Goal: Entertainment & Leisure: Browse casually

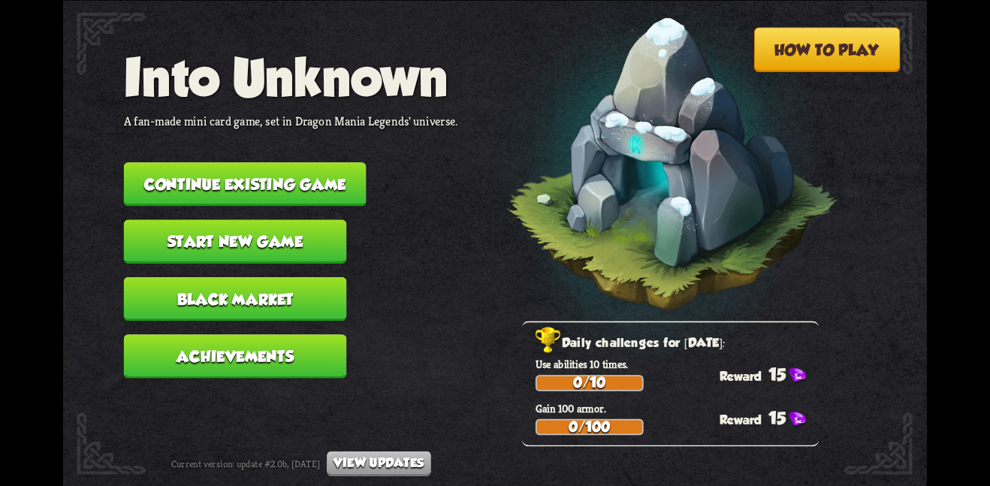
click at [289, 177] on button "Continue existing game" at bounding box center [245, 184] width 243 height 44
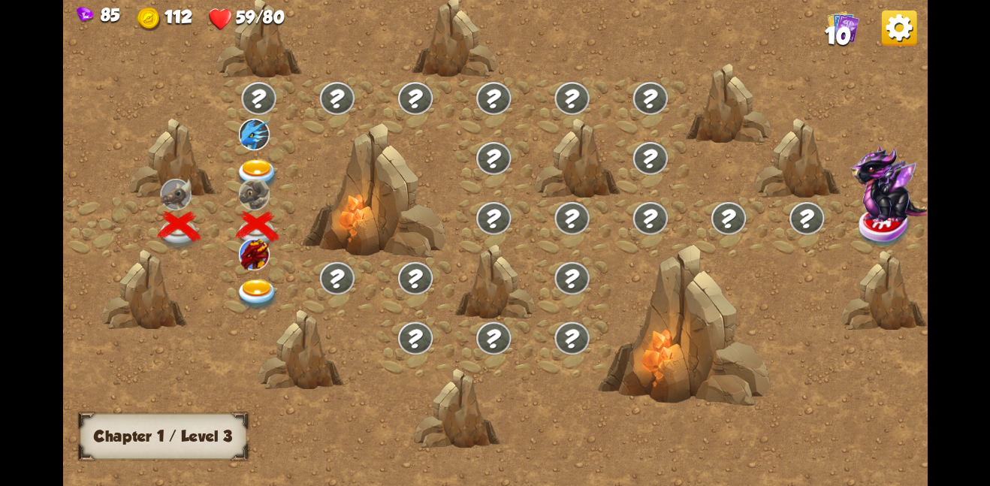
click at [246, 290] on img at bounding box center [258, 295] width 44 height 32
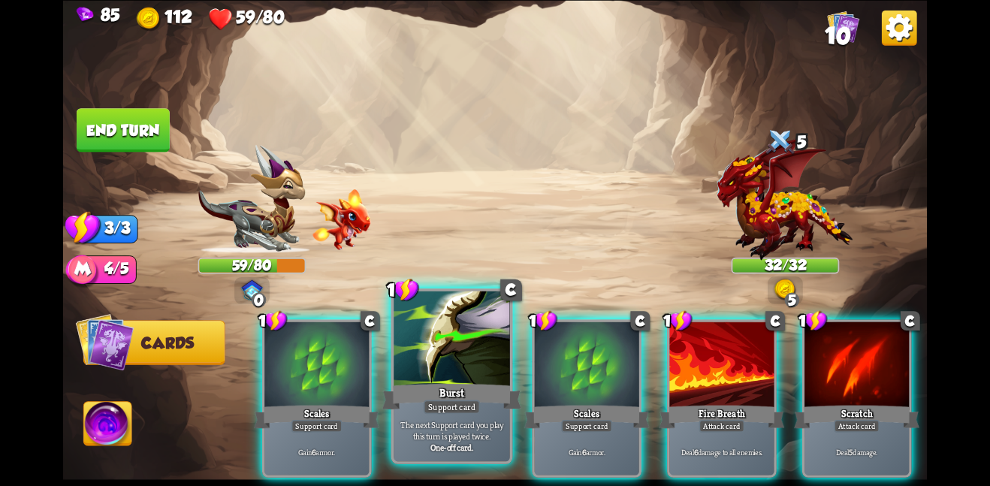
click at [449, 388] on div "Burst" at bounding box center [451, 396] width 139 height 31
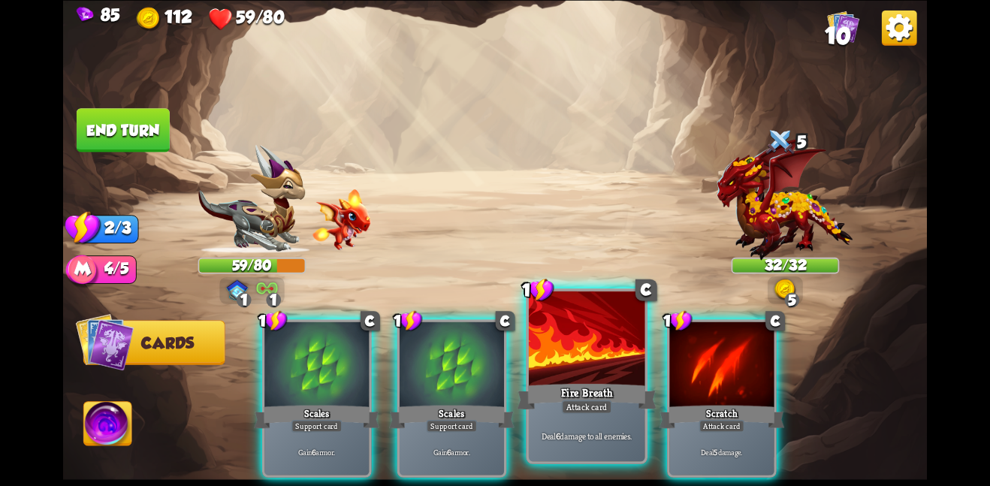
click at [542, 381] on div "Fire Breath" at bounding box center [586, 396] width 139 height 31
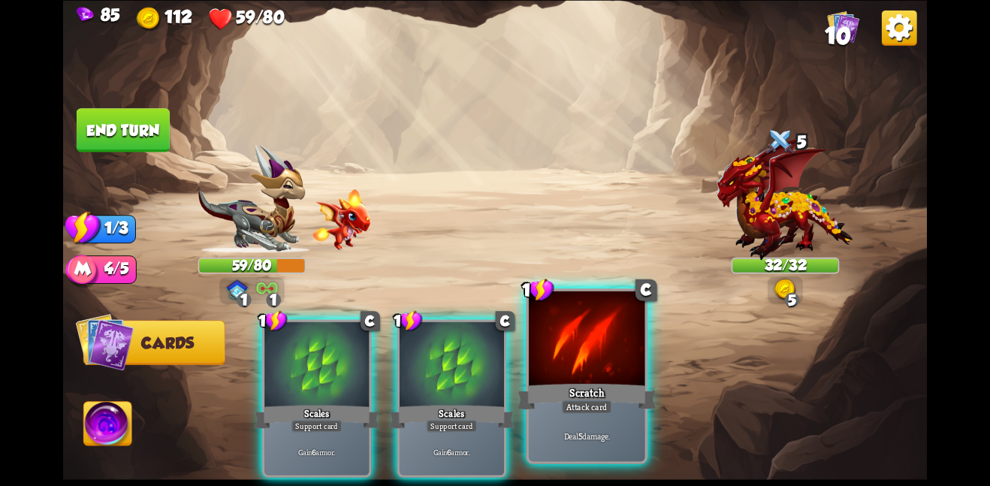
click at [542, 381] on div "Scratch" at bounding box center [586, 396] width 139 height 31
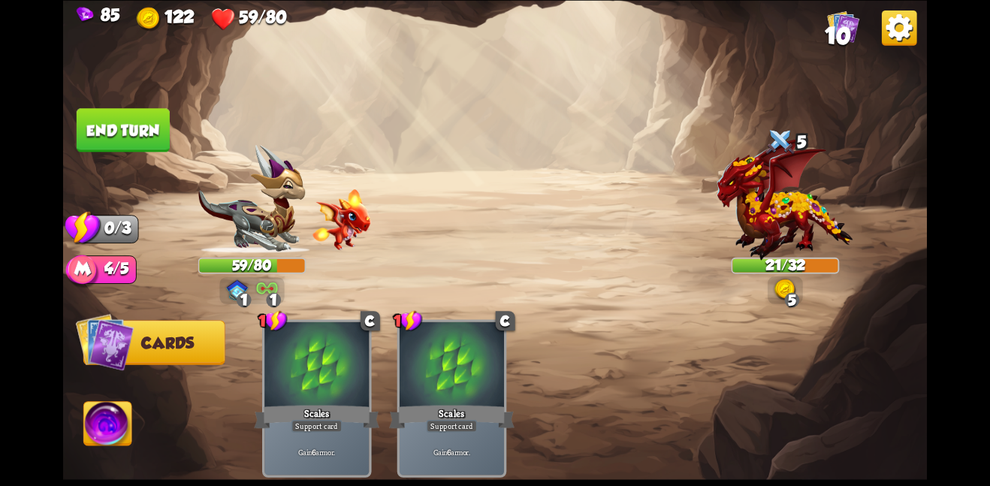
click at [134, 126] on button "End turn" at bounding box center [123, 130] width 93 height 44
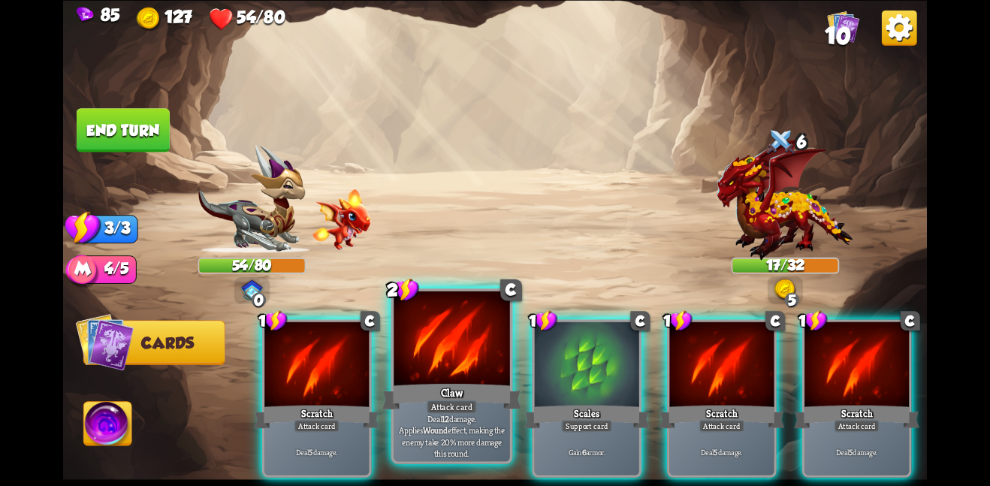
click at [446, 361] on div at bounding box center [451, 340] width 116 height 98
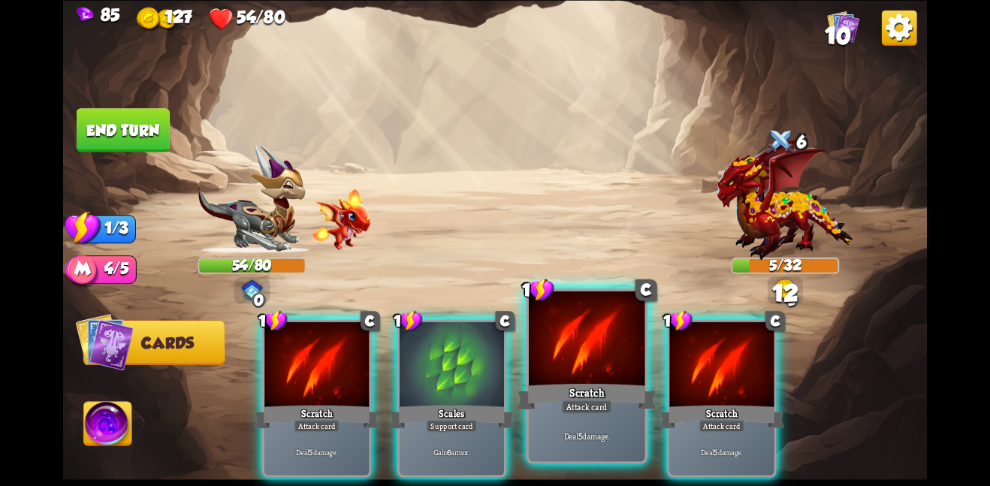
click at [551, 371] on div at bounding box center [587, 340] width 116 height 98
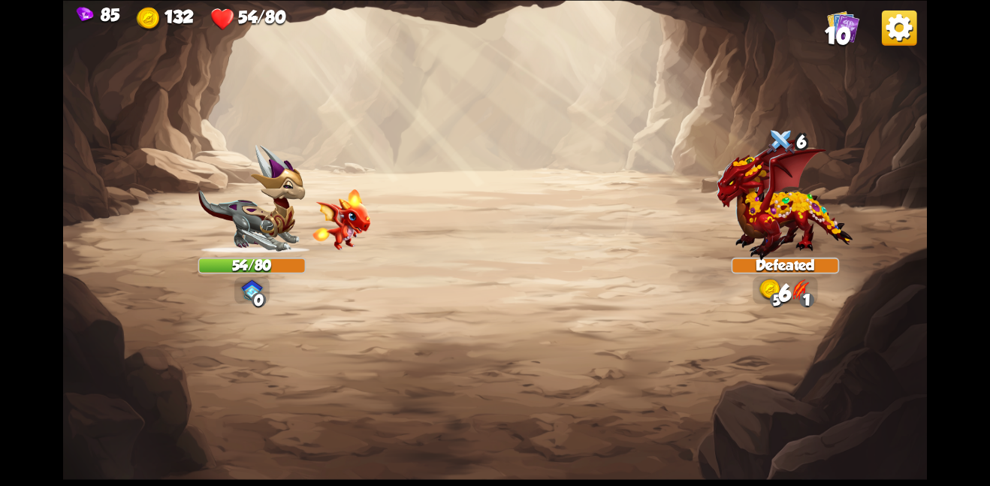
click at [134, 124] on img at bounding box center [494, 243] width 863 height 486
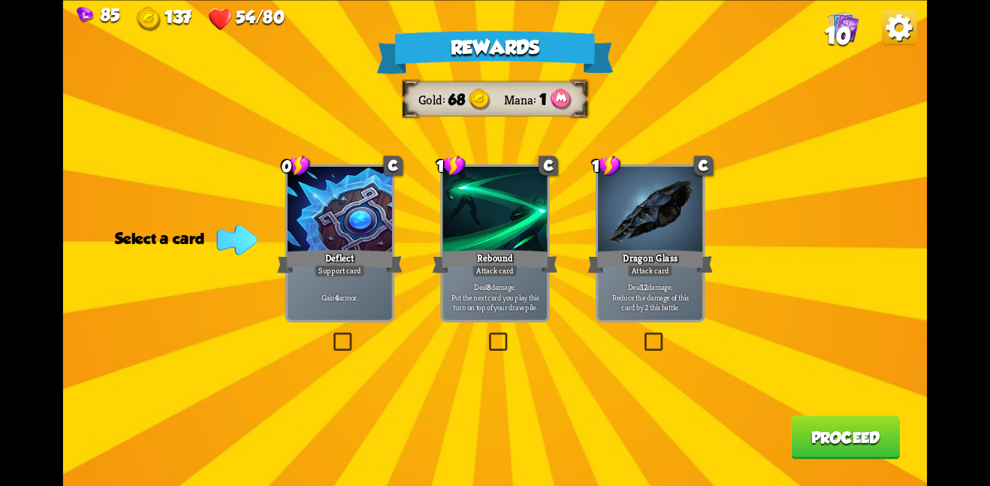
click at [411, 392] on div "Rewards Gold 68 Mana 1 Select a card 0 C Deflect Support card Gain 4 armor. 1 C…" at bounding box center [494, 243] width 863 height 486
click at [505, 267] on div "Attack card" at bounding box center [495, 270] width 46 height 13
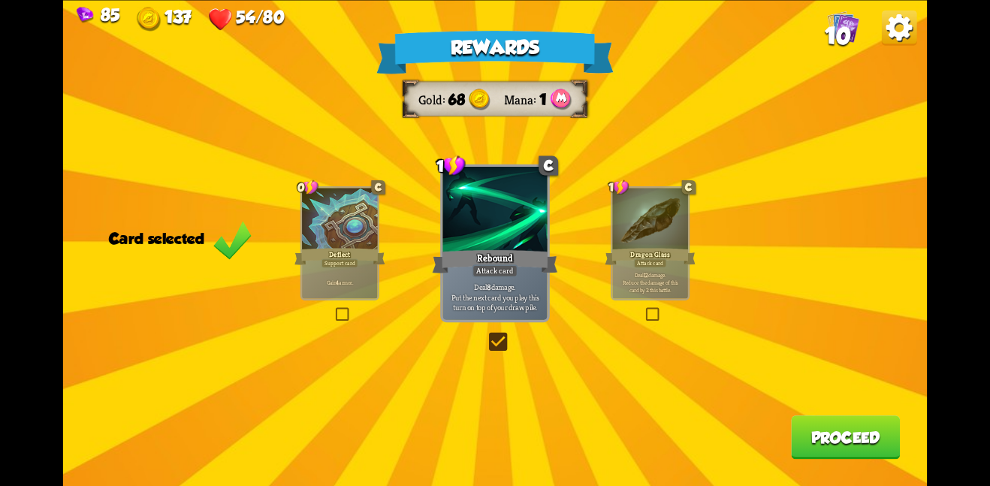
click at [879, 438] on button "Proceed" at bounding box center [845, 437] width 109 height 44
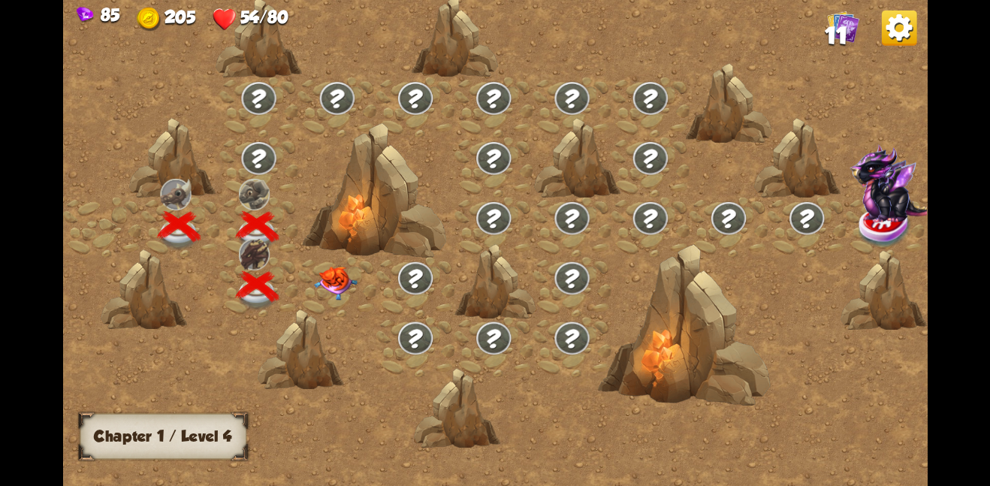
click at [316, 274] on img at bounding box center [336, 283] width 44 height 34
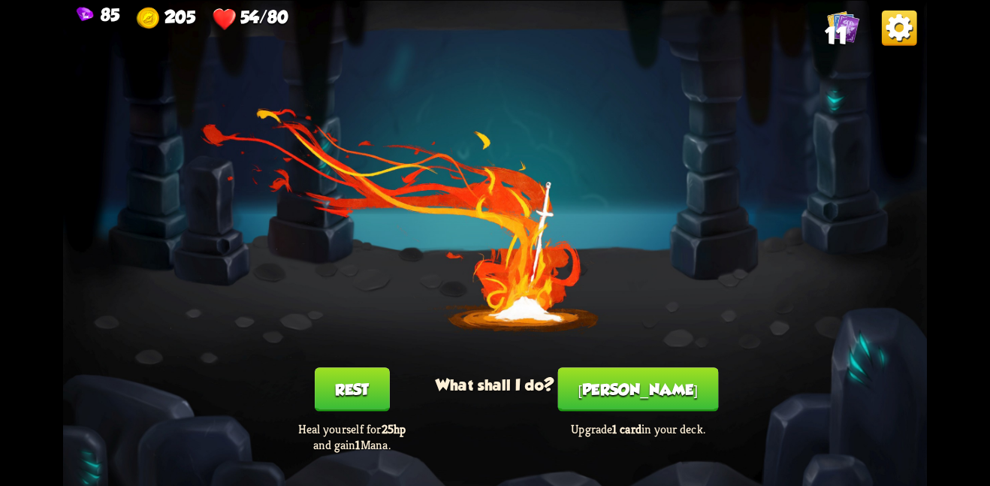
click at [620, 392] on button "[PERSON_NAME]" at bounding box center [638, 389] width 161 height 44
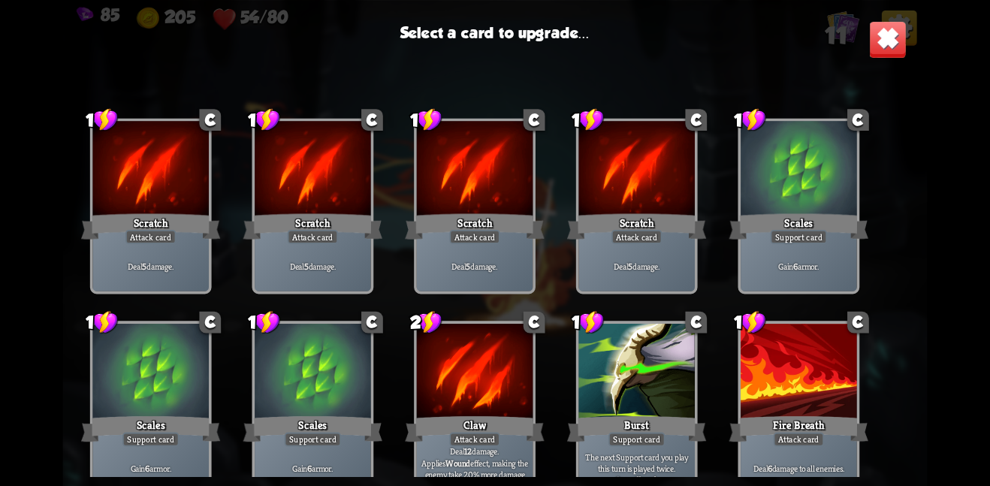
scroll to position [5, 0]
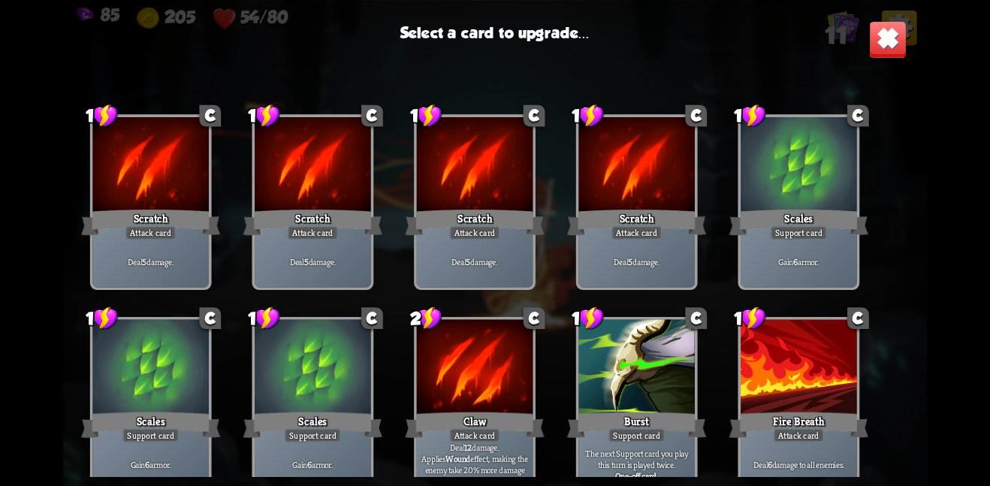
click at [884, 41] on img at bounding box center [888, 39] width 38 height 38
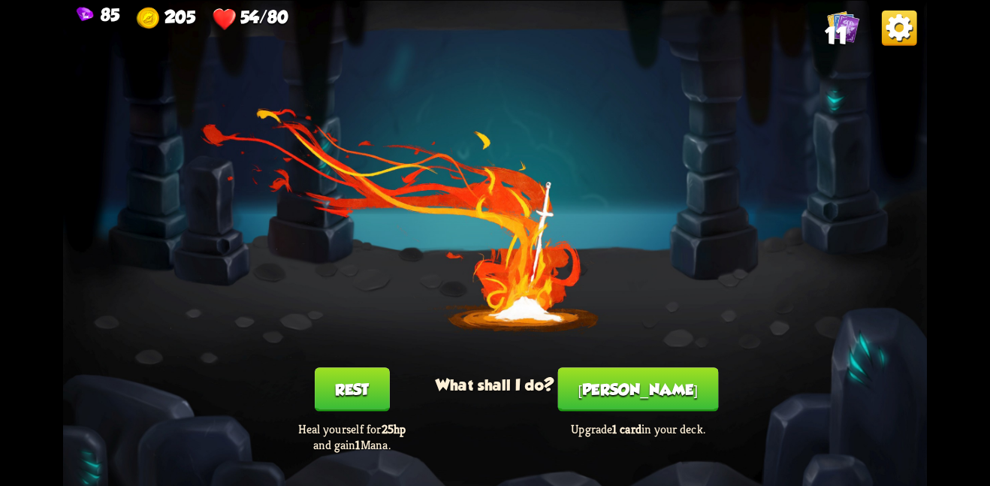
click at [372, 384] on button "Rest" at bounding box center [352, 389] width 75 height 44
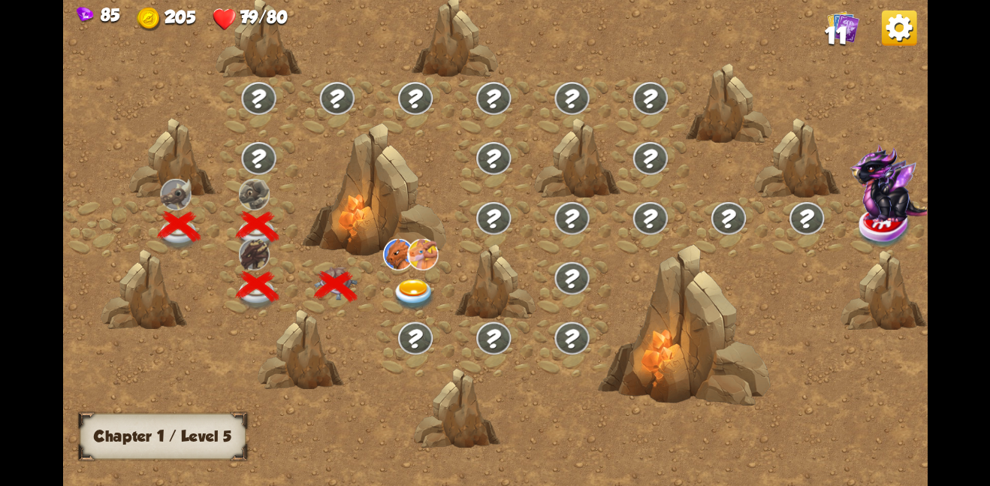
click at [414, 283] on img at bounding box center [414, 295] width 44 height 32
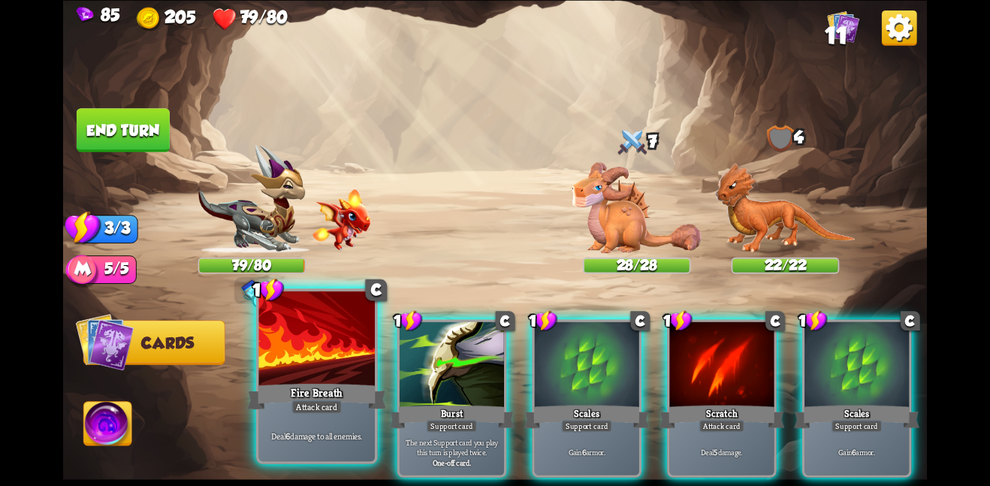
click at [311, 375] on div at bounding box center [316, 340] width 116 height 98
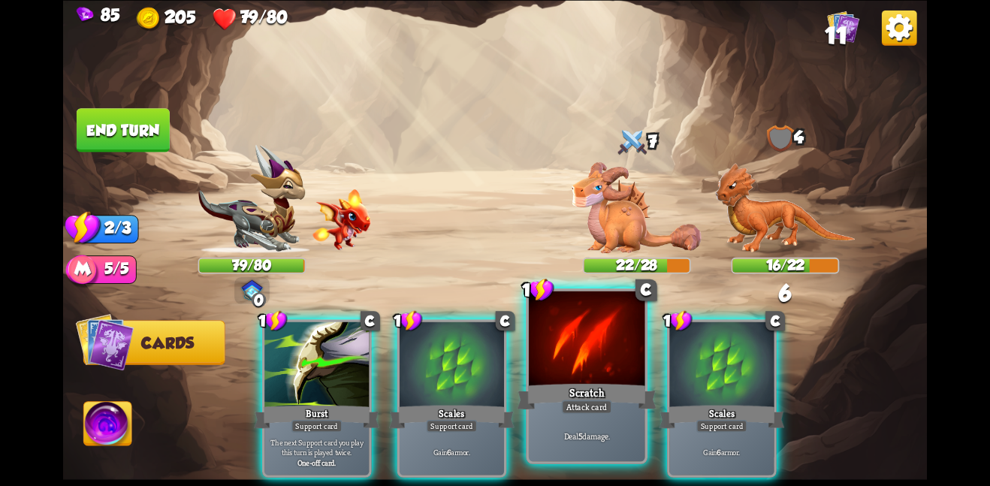
click at [568, 412] on div "Attack card" at bounding box center [587, 406] width 50 height 14
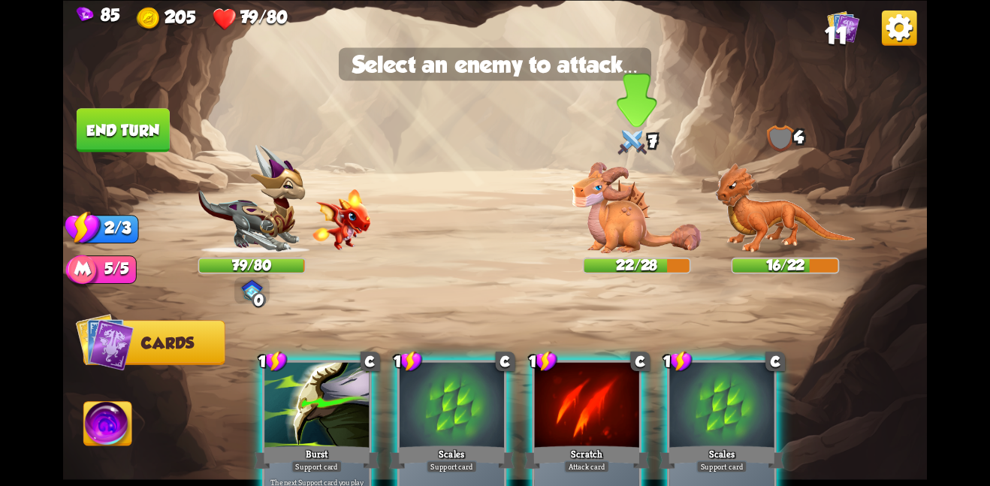
click at [625, 232] on img at bounding box center [636, 206] width 130 height 91
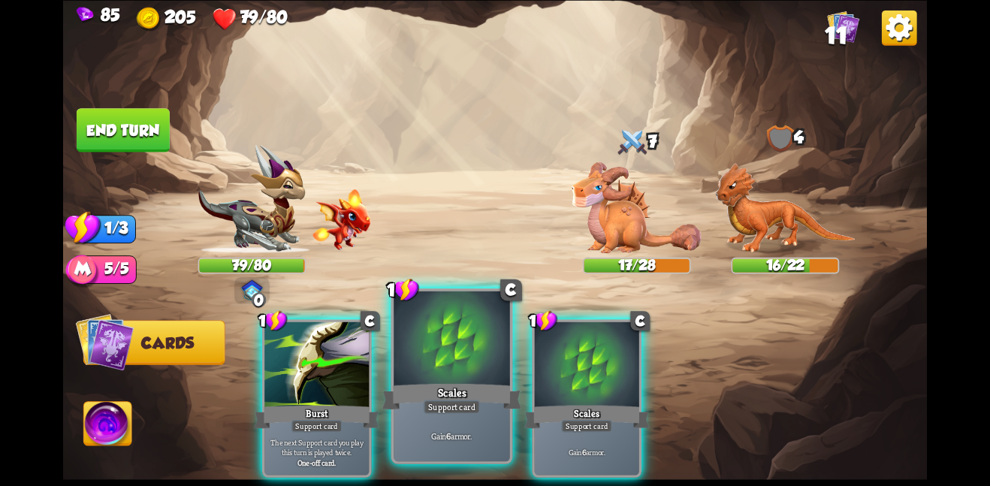
click at [484, 399] on div "Scales" at bounding box center [451, 396] width 139 height 31
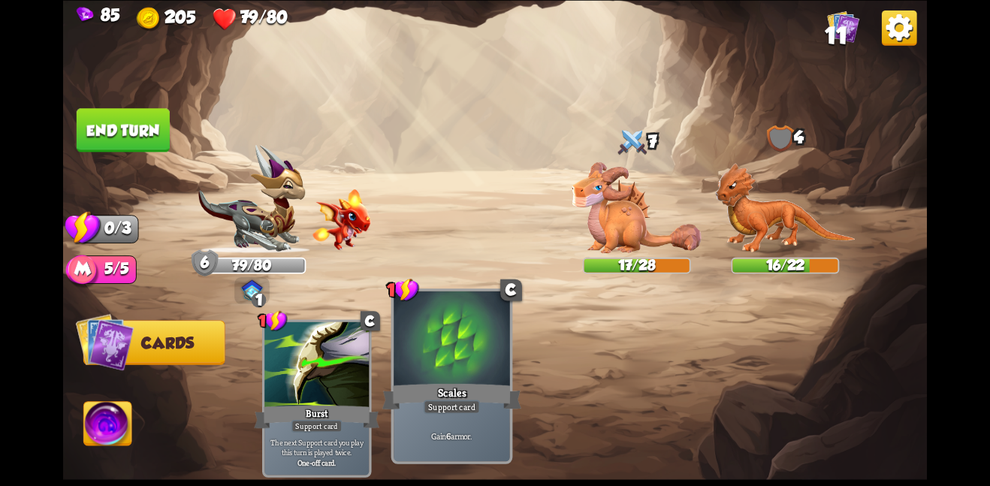
click at [495, 314] on div at bounding box center [451, 340] width 116 height 98
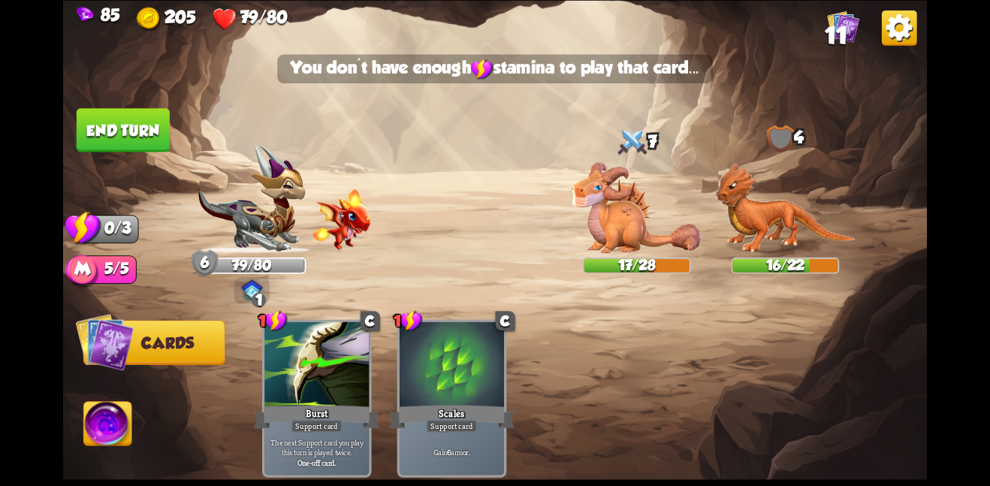
click at [139, 125] on button "End turn" at bounding box center [123, 130] width 93 height 44
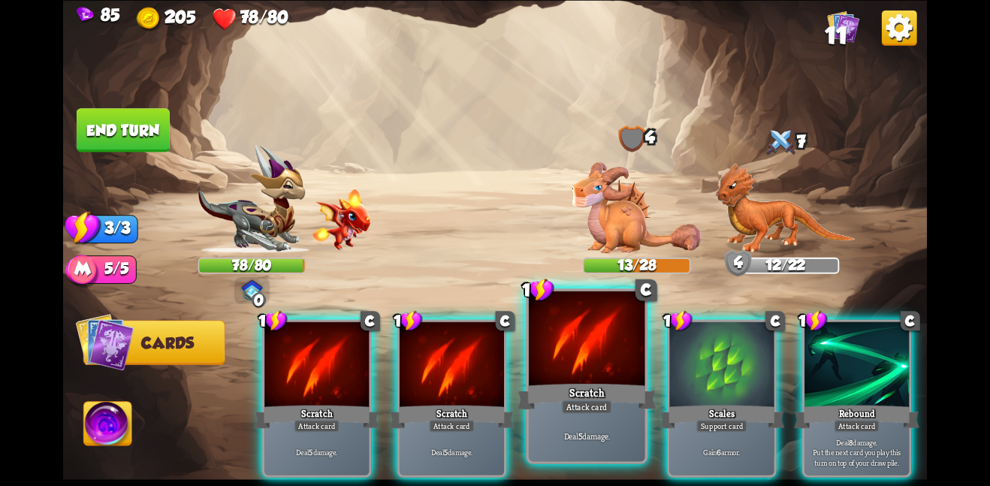
click at [602, 420] on div "Deal 5 damage." at bounding box center [587, 435] width 116 height 50
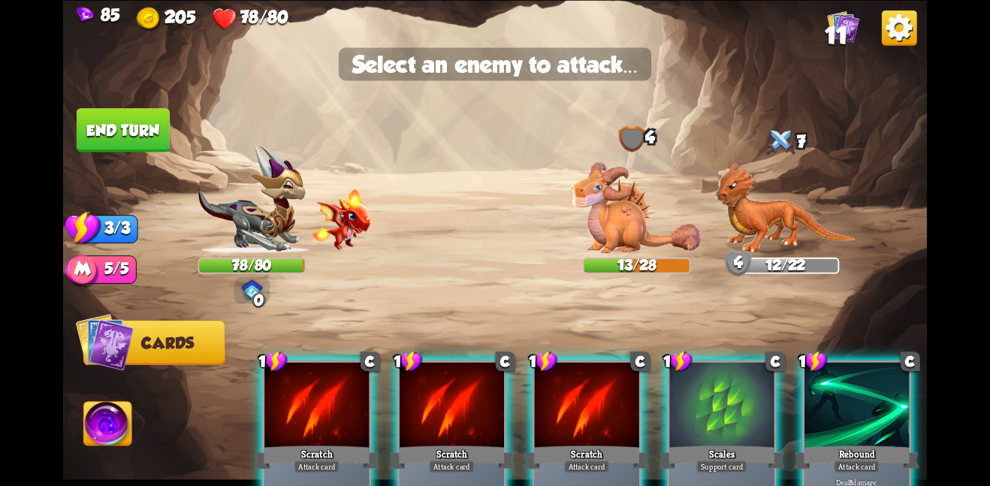
click at [575, 426] on div at bounding box center [587, 406] width 104 height 88
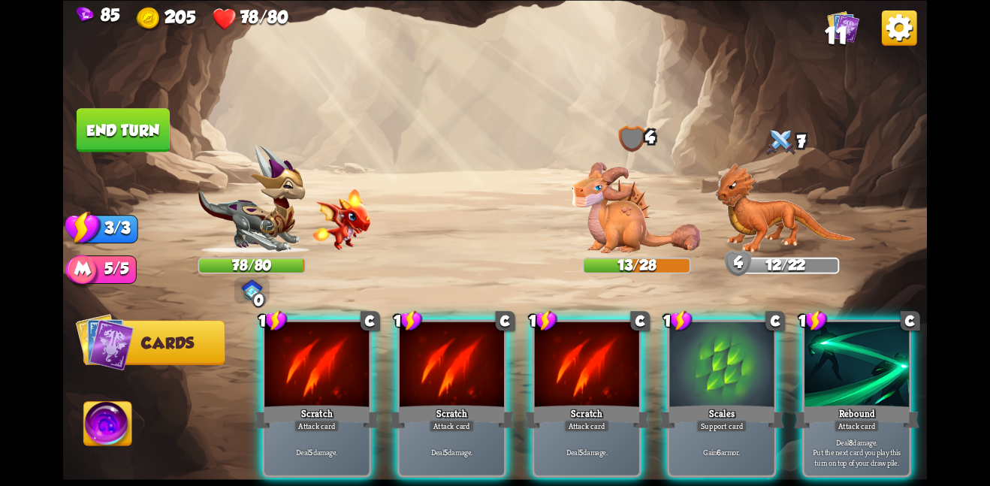
click at [611, 211] on img at bounding box center [636, 206] width 130 height 91
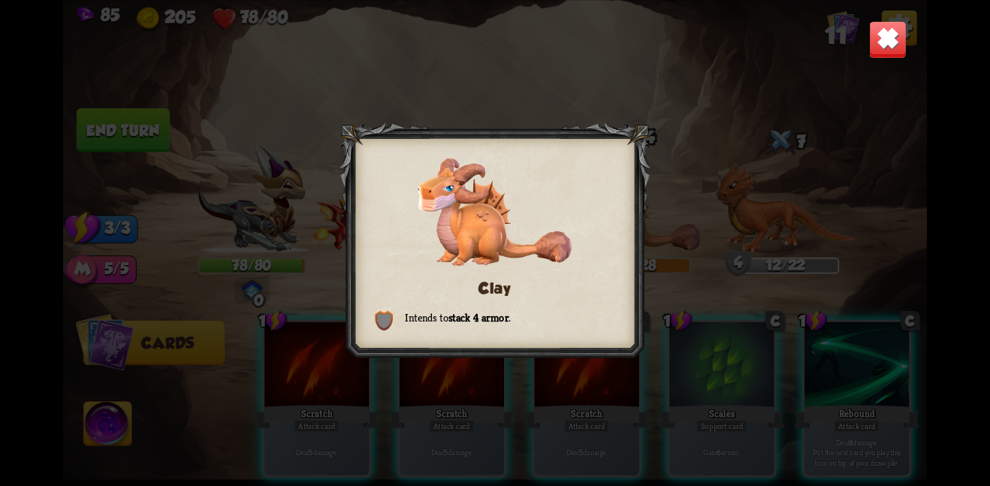
click at [649, 173] on div at bounding box center [494, 242] width 310 height 241
click at [578, 445] on div "Clay Intends to stack 4 armor ." at bounding box center [494, 243] width 863 height 486
click at [895, 30] on img at bounding box center [888, 39] width 38 height 38
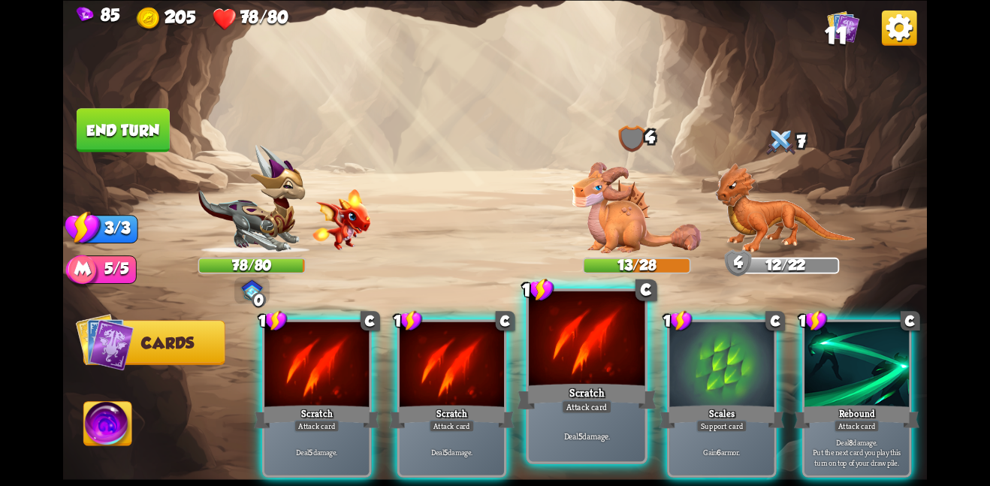
click at [608, 393] on div "Scratch" at bounding box center [586, 396] width 139 height 31
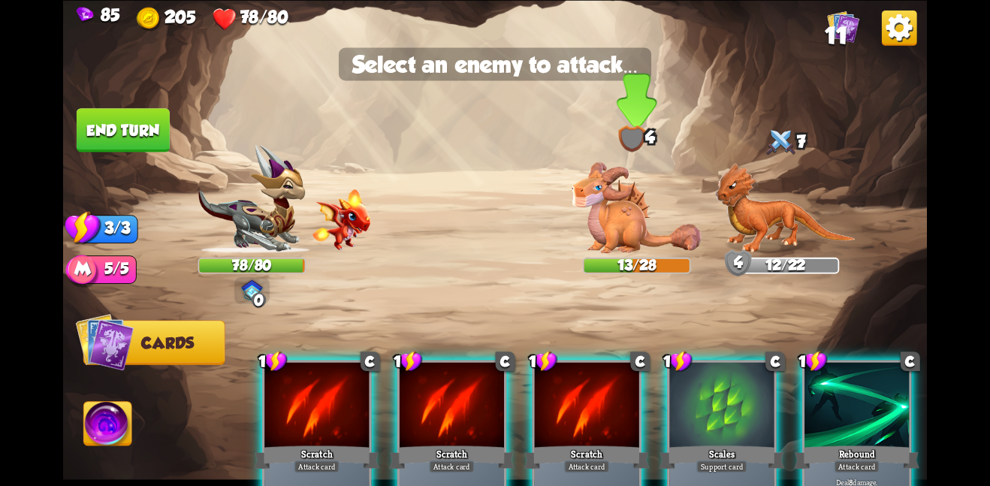
click at [640, 179] on img at bounding box center [636, 206] width 130 height 91
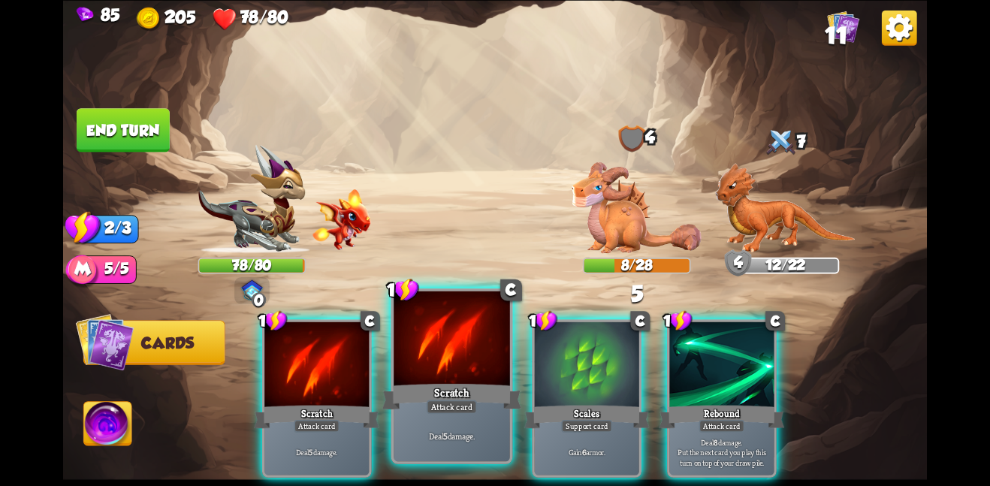
click at [462, 323] on div at bounding box center [451, 340] width 116 height 98
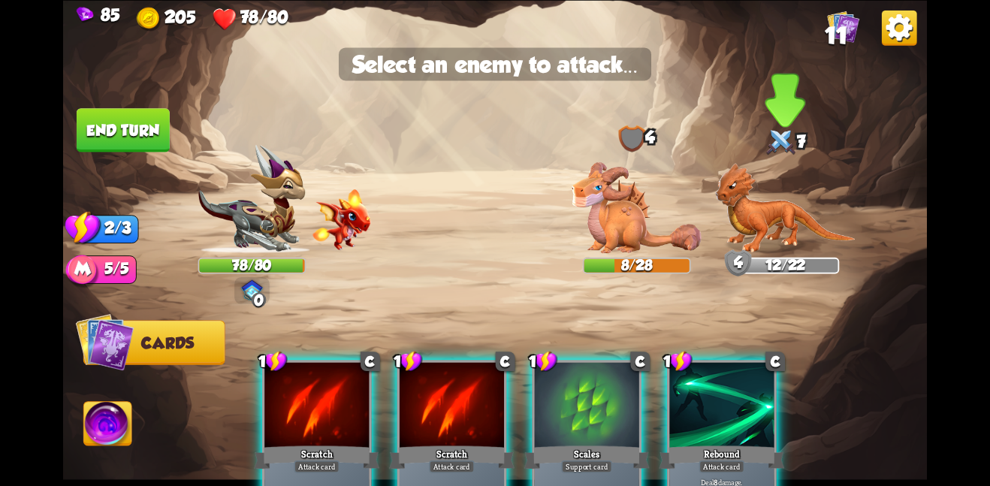
click at [750, 215] on img at bounding box center [785, 207] width 140 height 91
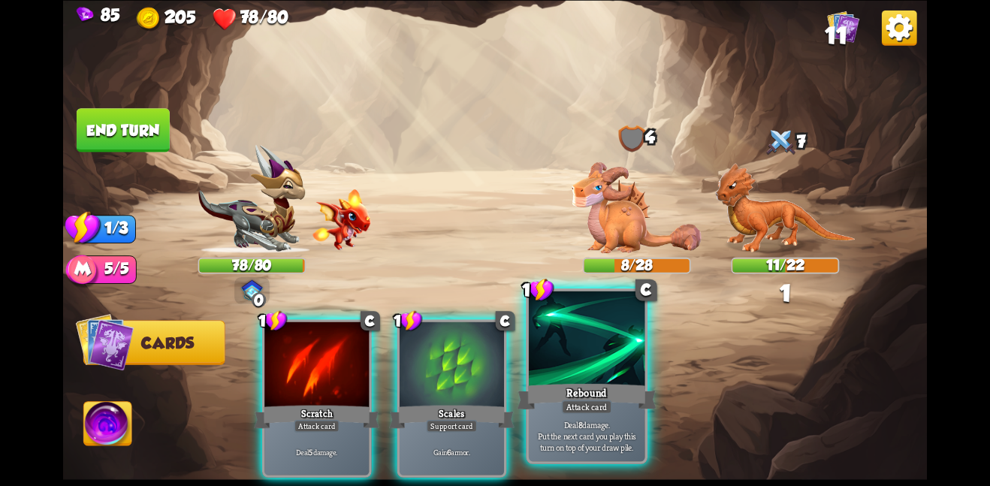
click at [539, 333] on div at bounding box center [587, 340] width 116 height 98
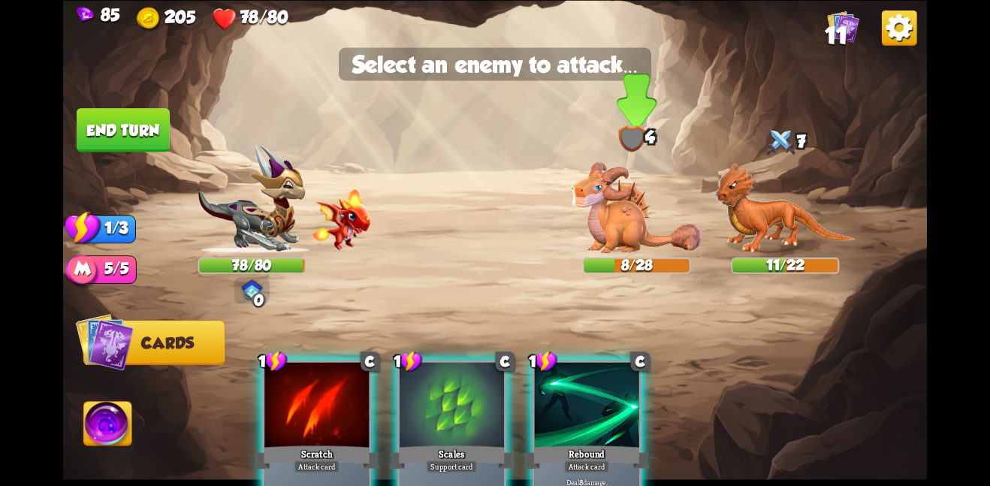
click at [601, 249] on img at bounding box center [636, 206] width 130 height 91
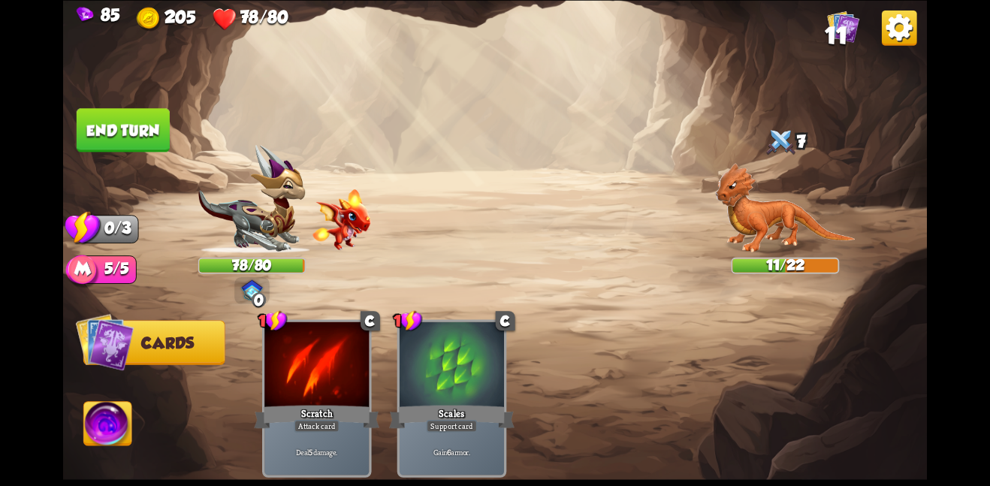
click at [152, 124] on button "End turn" at bounding box center [123, 130] width 93 height 44
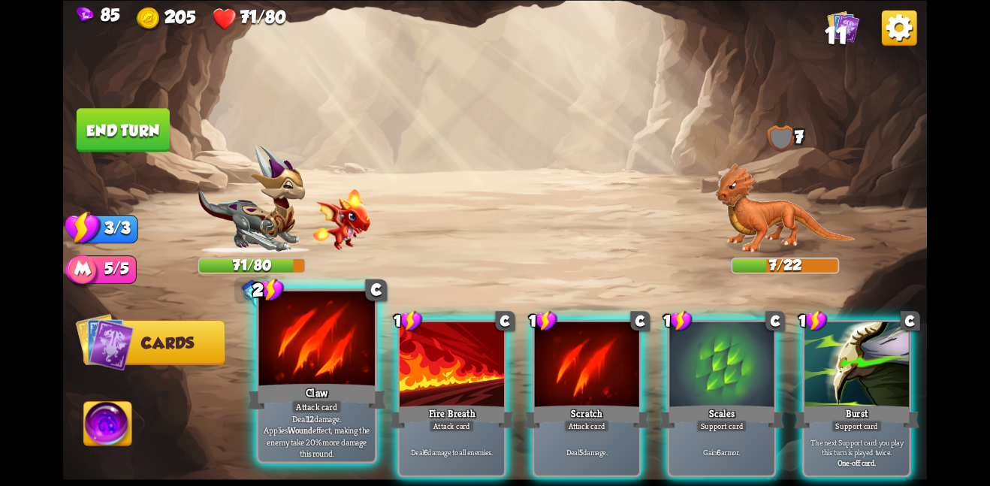
click at [312, 342] on div at bounding box center [316, 340] width 116 height 98
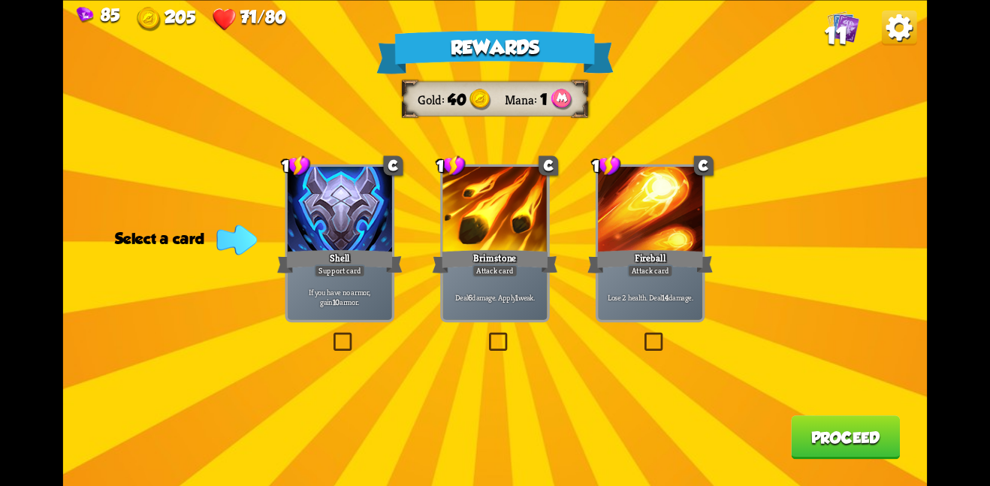
click at [510, 286] on div "Deal 6 damage. Apply 1 weak." at bounding box center [494, 297] width 104 height 46
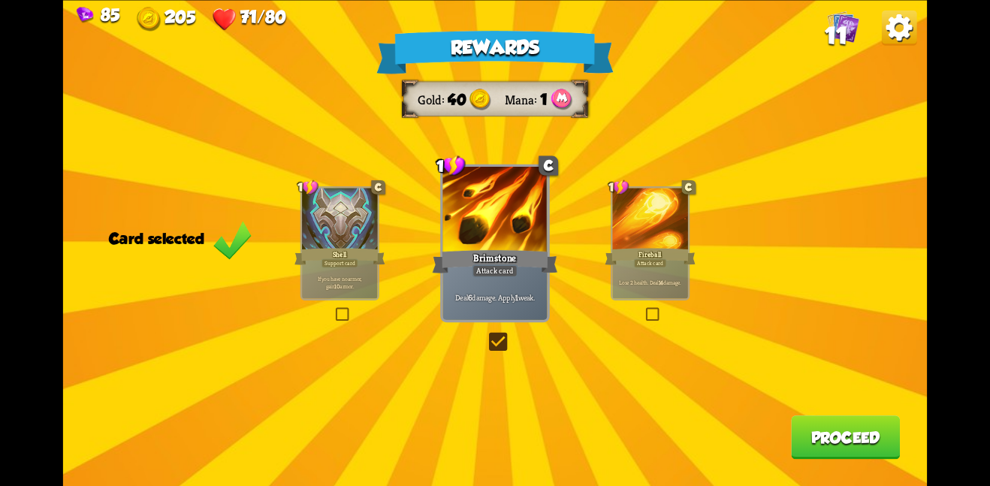
click at [837, 433] on button "Proceed" at bounding box center [845, 437] width 109 height 44
